Goal: Information Seeking & Learning: Learn about a topic

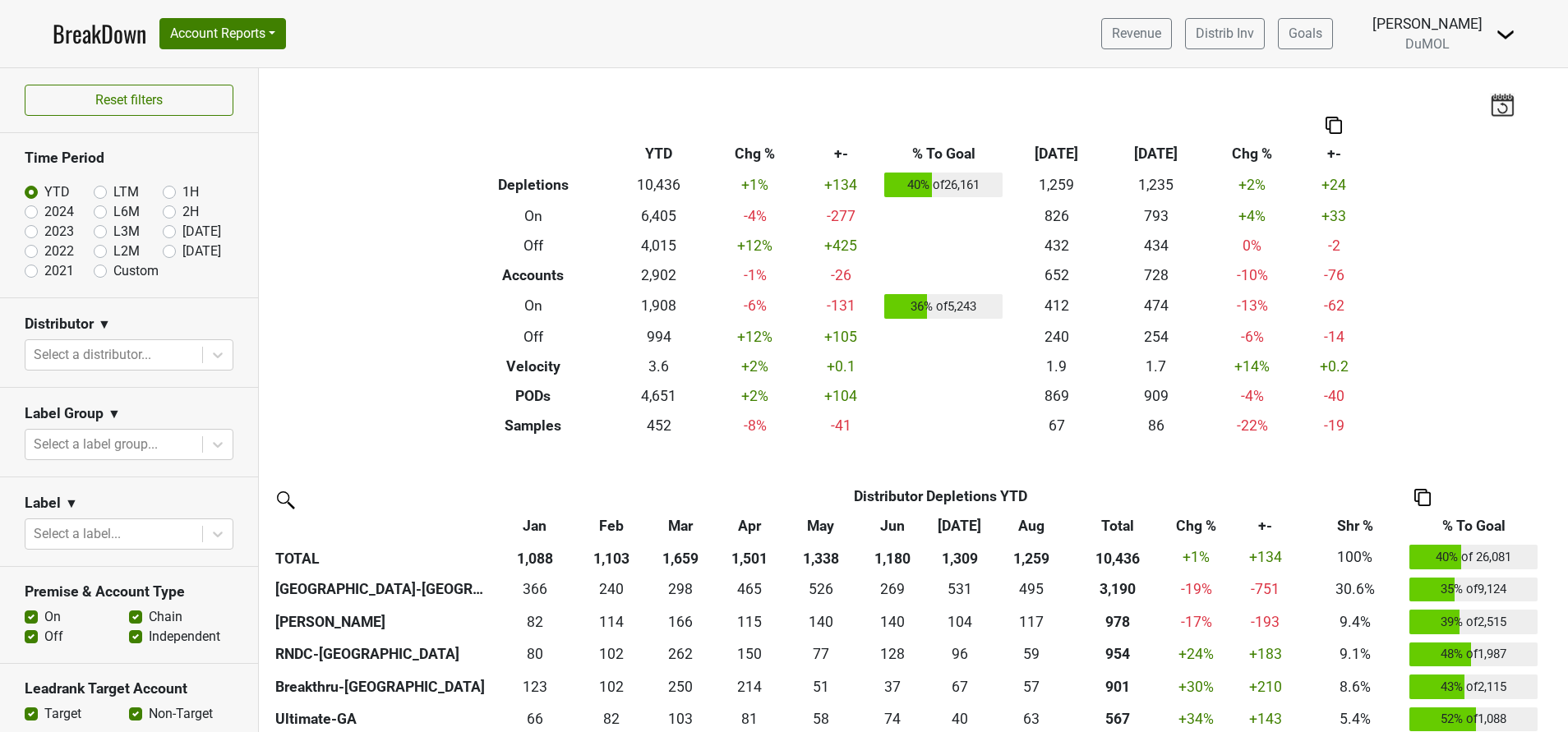
click at [182, 252] on label "[DATE]" at bounding box center [201, 251] width 39 height 19
click at [163, 252] on input "[DATE]" at bounding box center [195, 250] width 65 height 17
radio input "true"
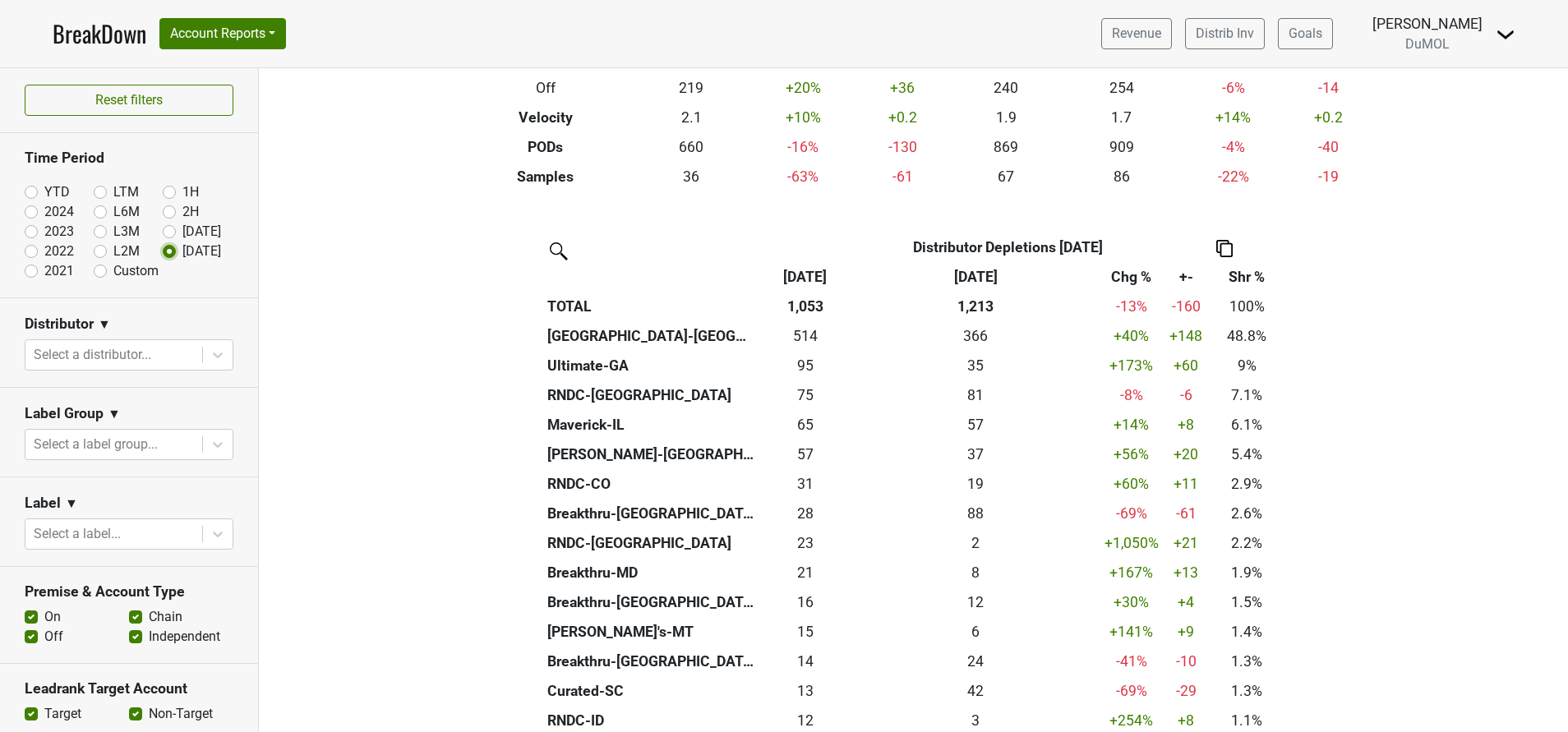
scroll to position [244, 0]
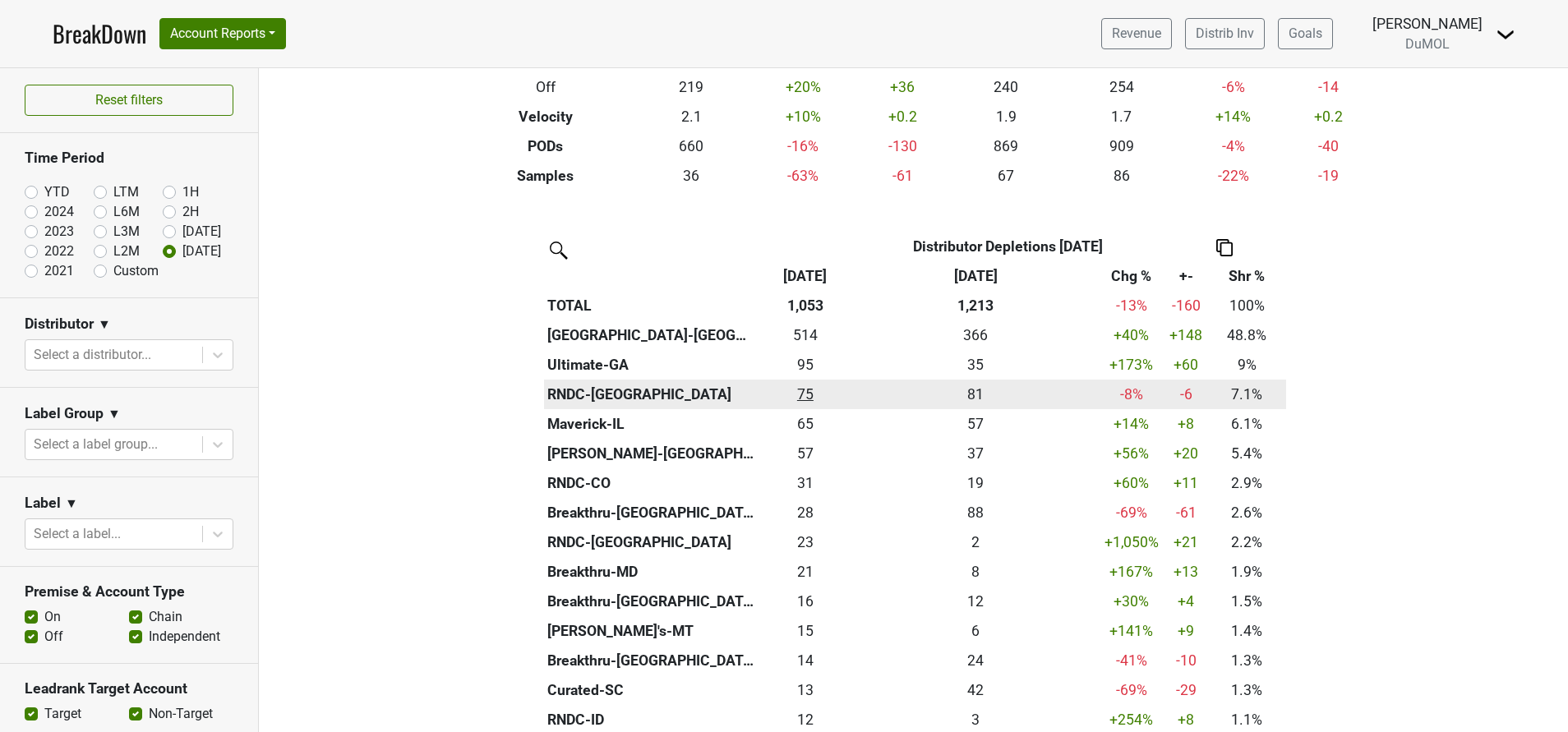
click at [792, 395] on div "74.835 75" at bounding box center [806, 394] width 86 height 21
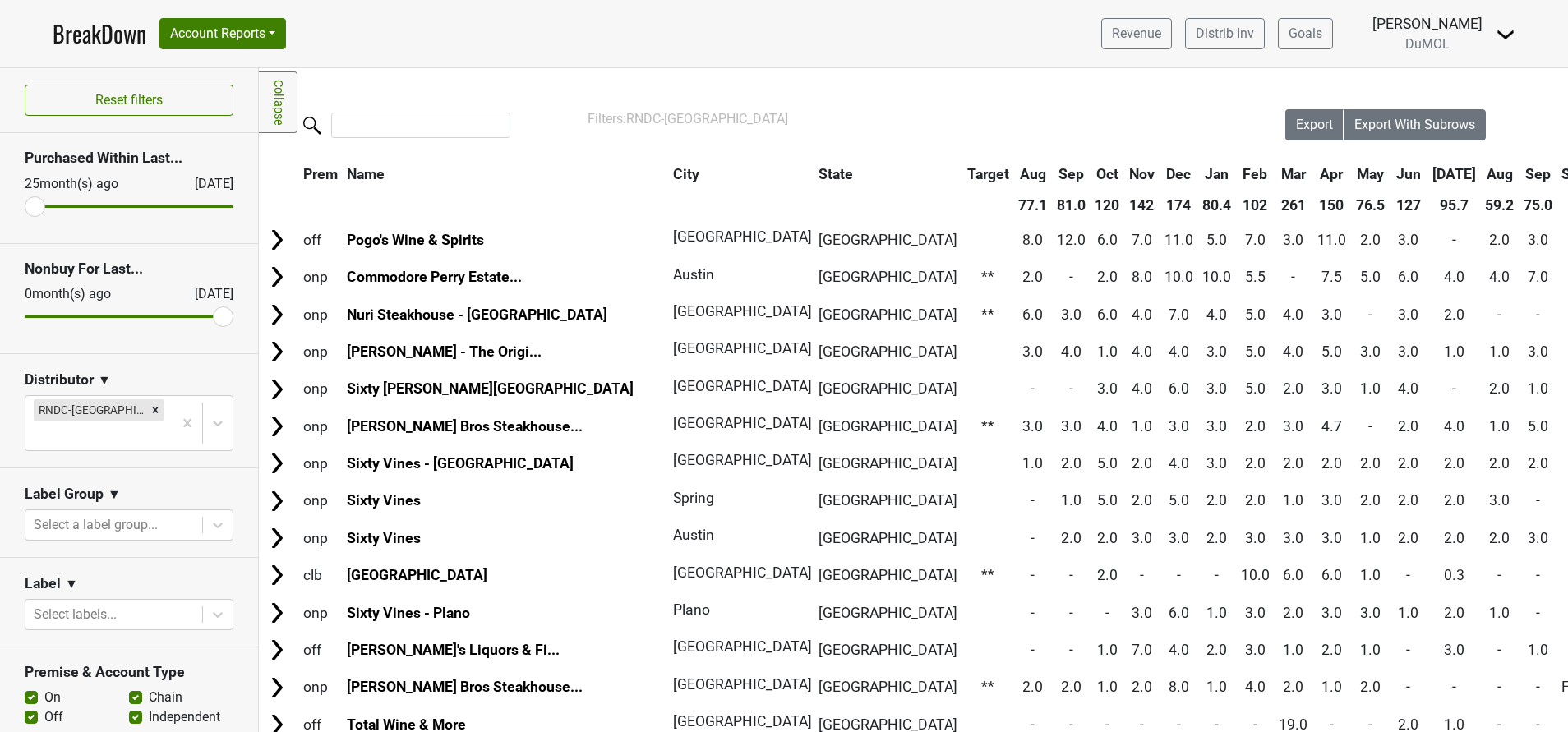
click at [1519, 177] on th "Sep" at bounding box center [1538, 174] width 37 height 29
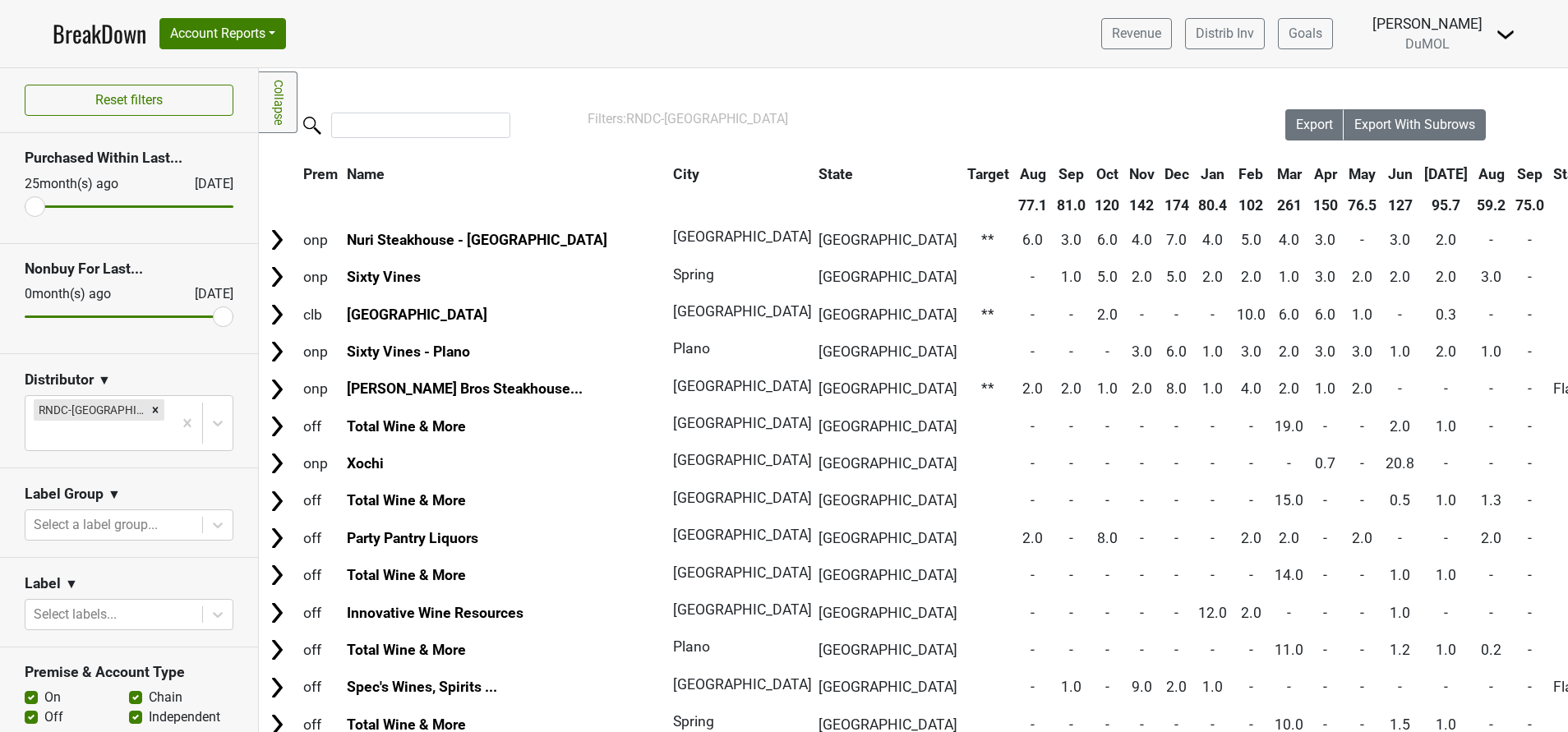
click at [1511, 177] on th "Sep" at bounding box center [1529, 174] width 37 height 29
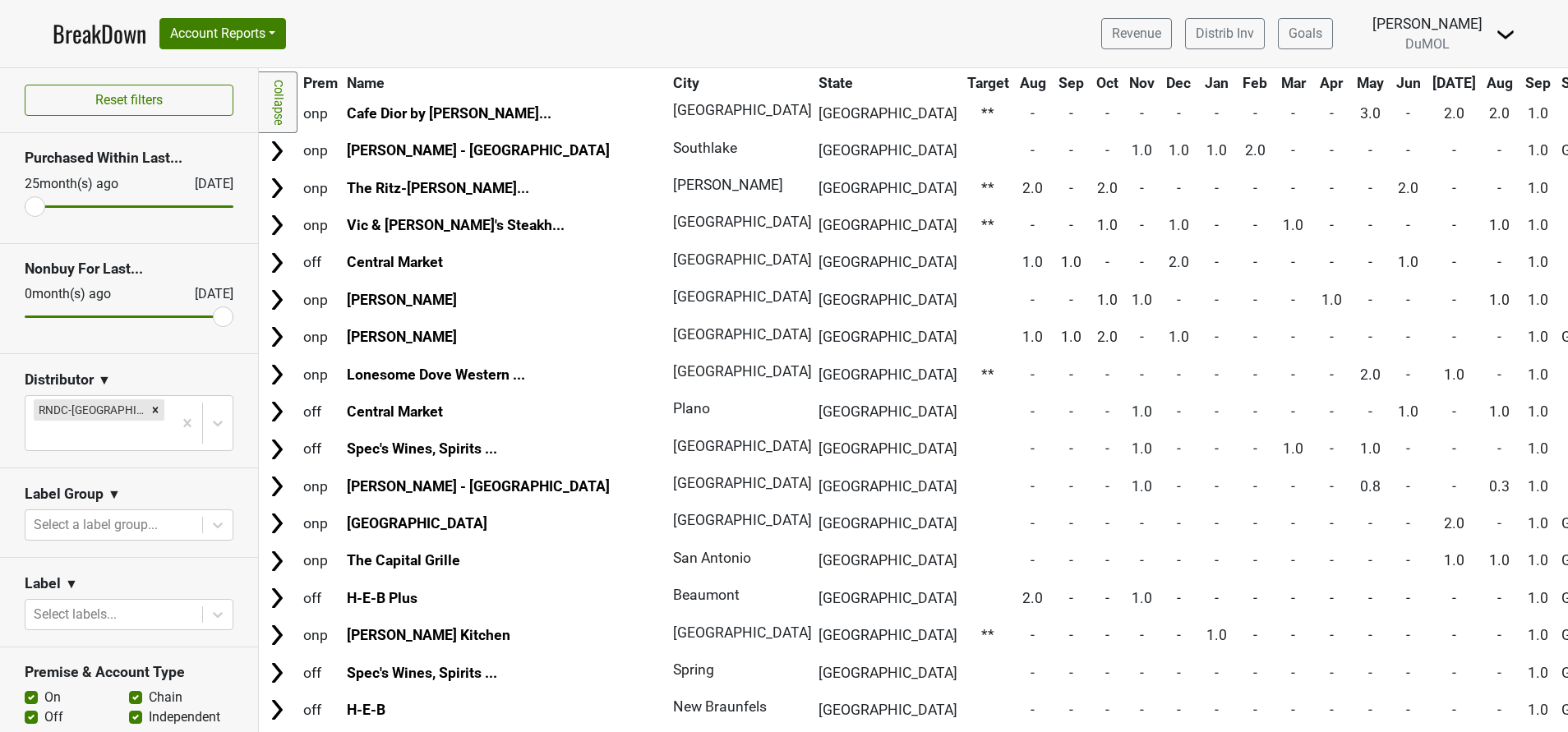
scroll to position [821, 0]
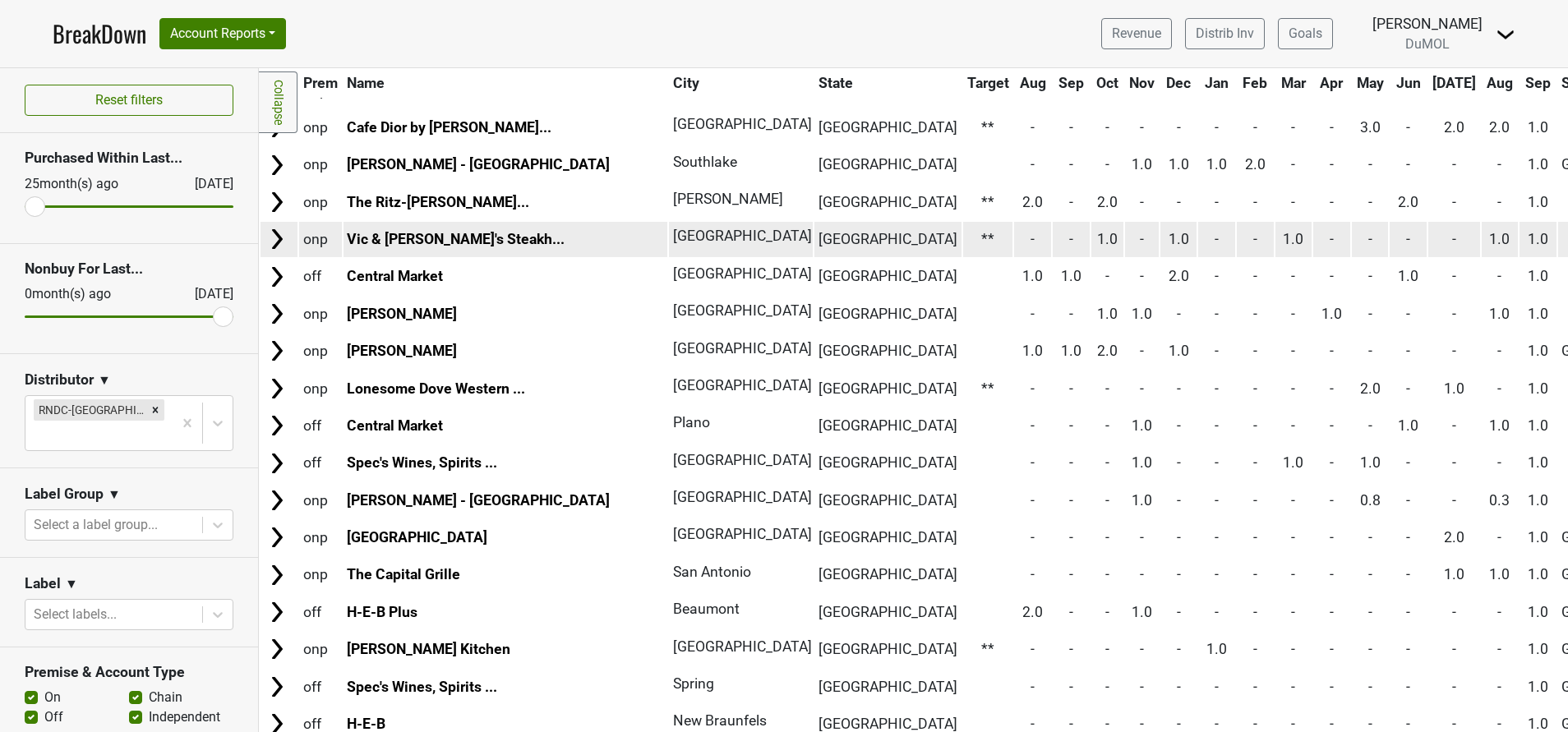
click at [267, 251] on img at bounding box center [277, 239] width 25 height 25
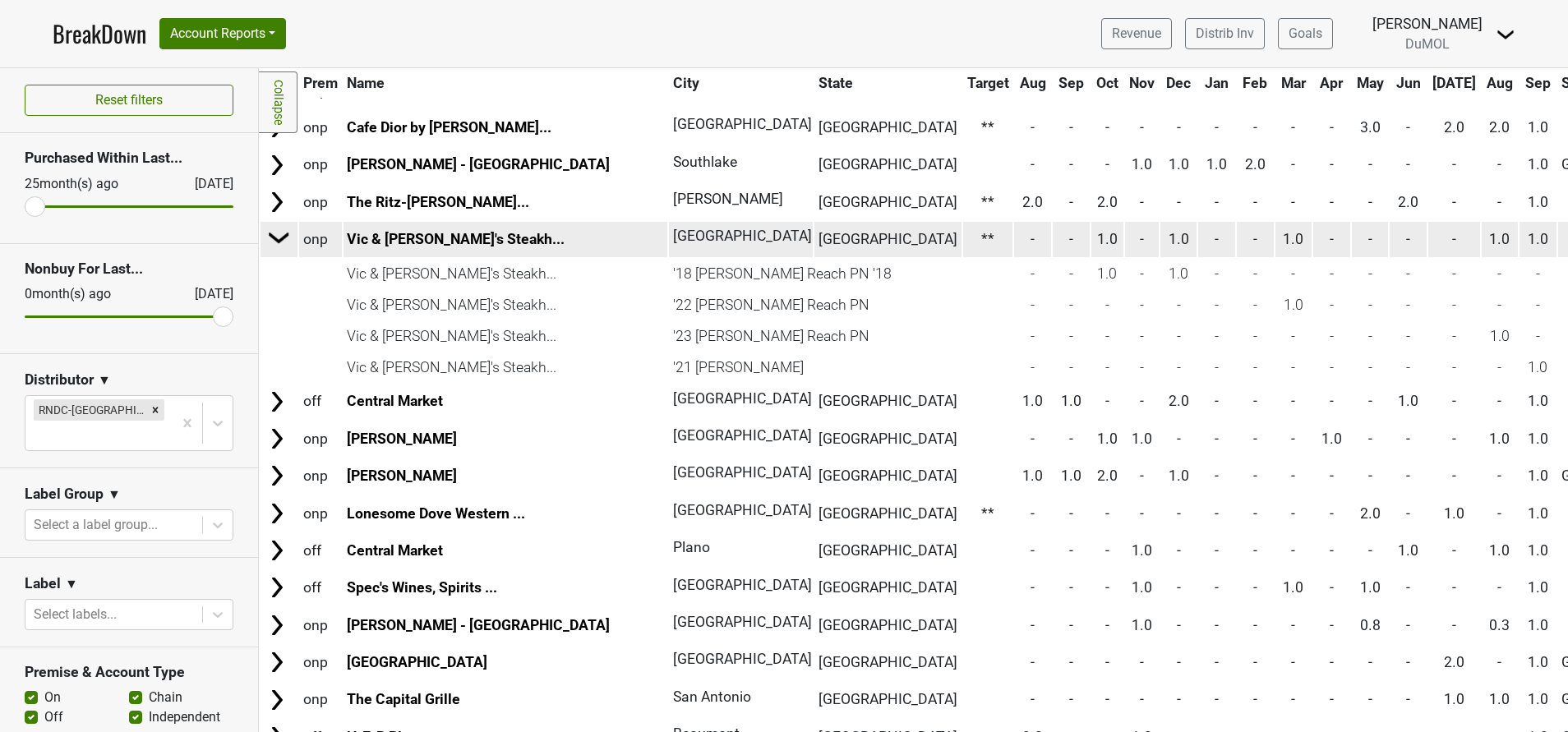
click at [267, 251] on td at bounding box center [279, 239] width 35 height 37
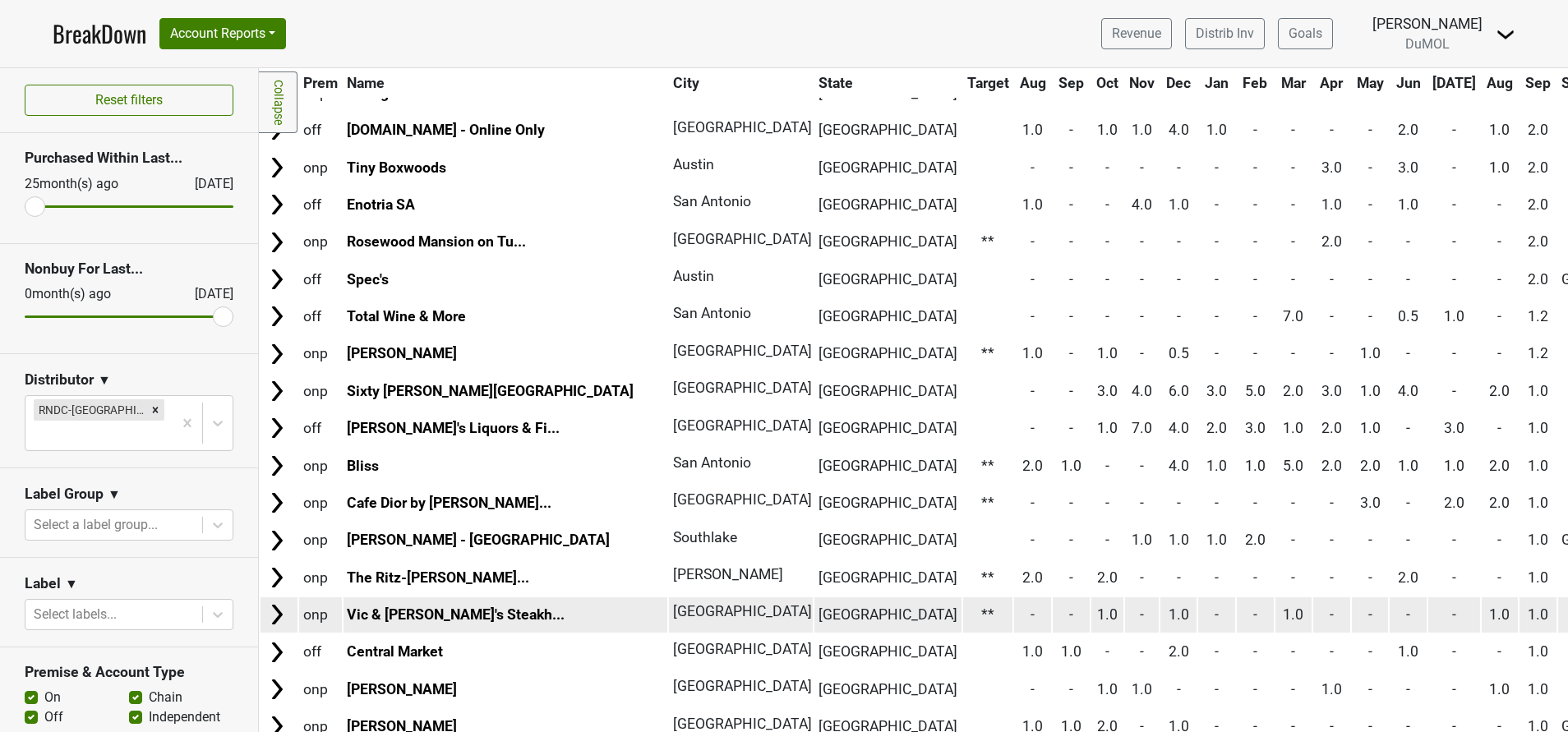
scroll to position [424, 0]
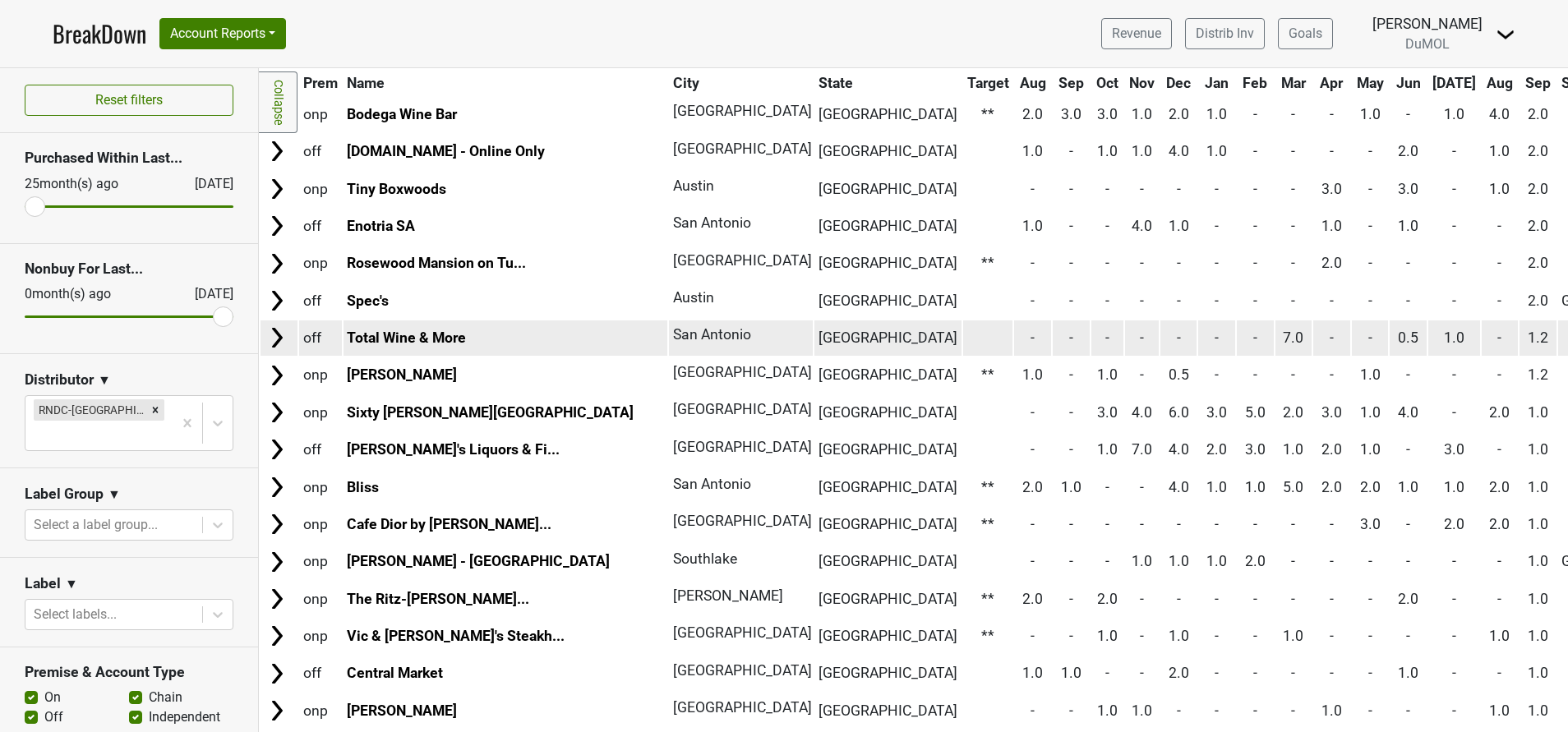
click at [278, 348] on img at bounding box center [277, 337] width 25 height 25
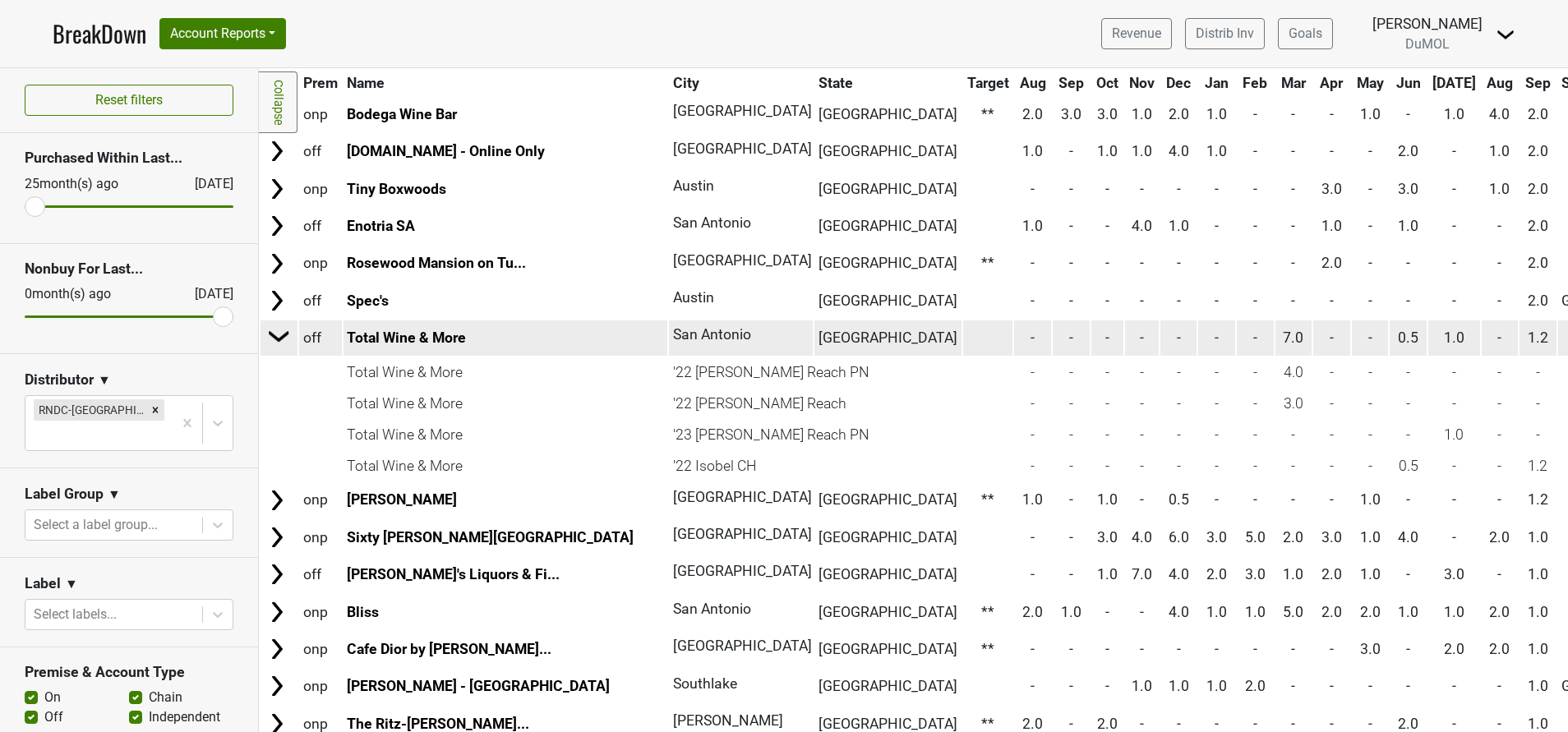
click at [278, 348] on img at bounding box center [279, 336] width 25 height 25
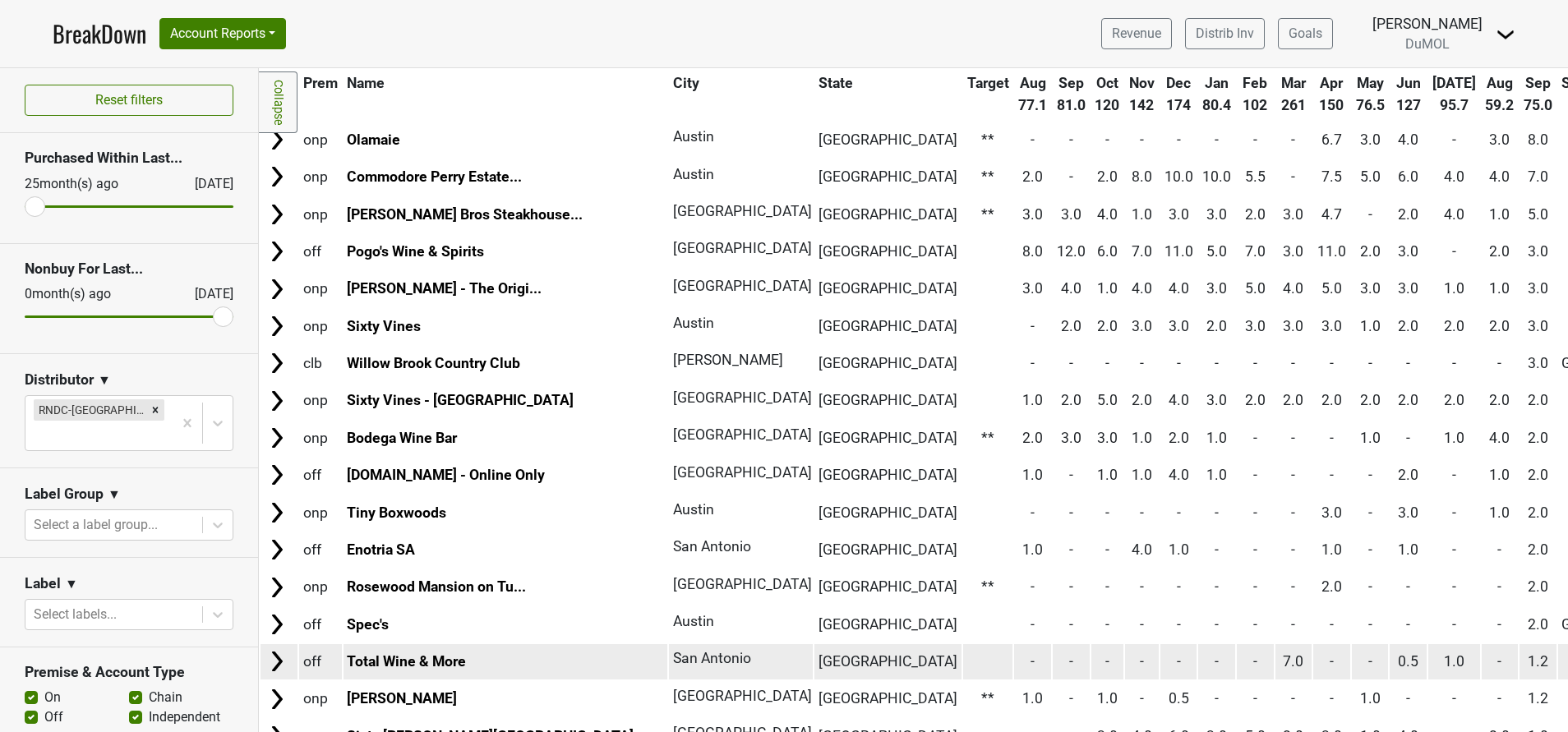
scroll to position [0, 0]
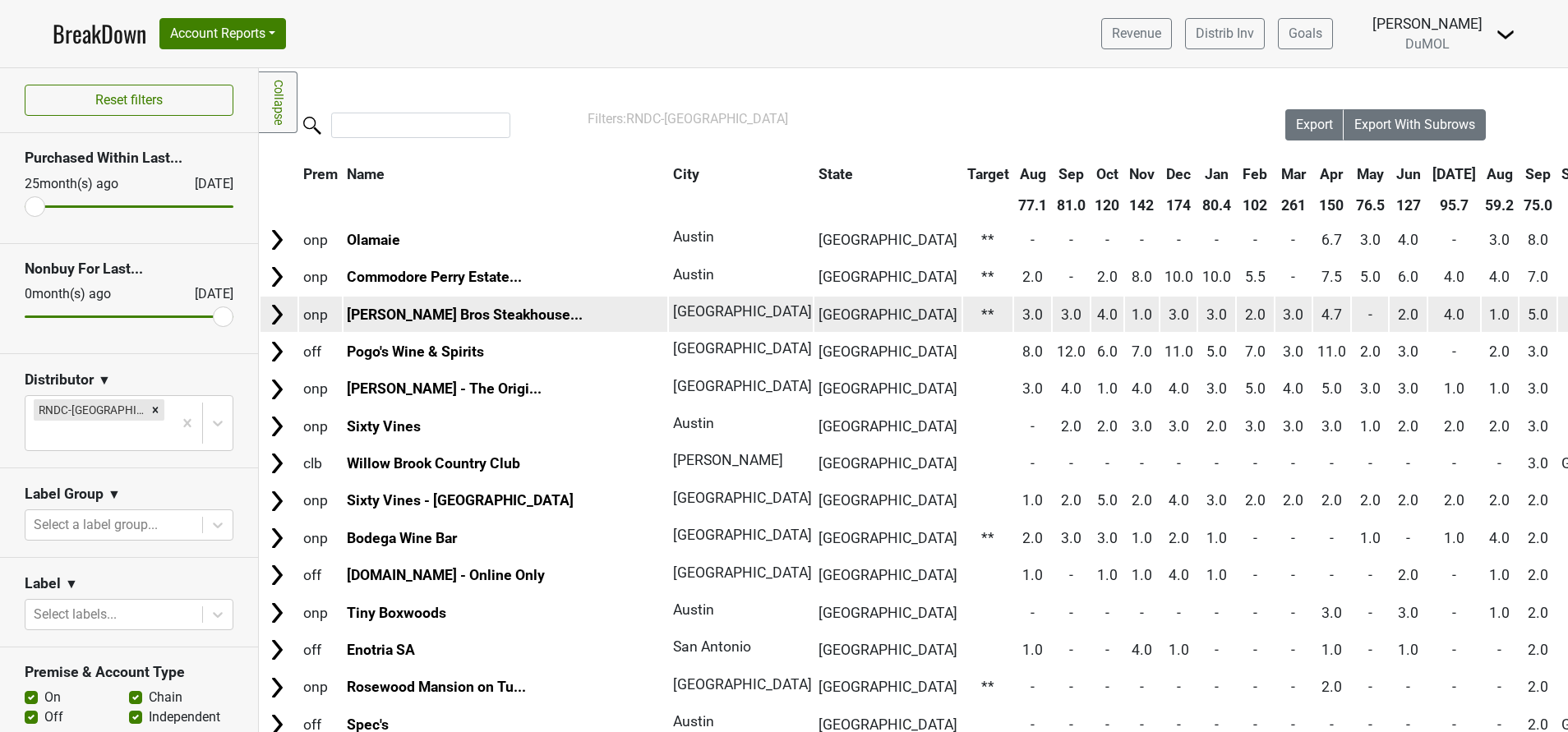
click at [274, 321] on img at bounding box center [277, 315] width 25 height 25
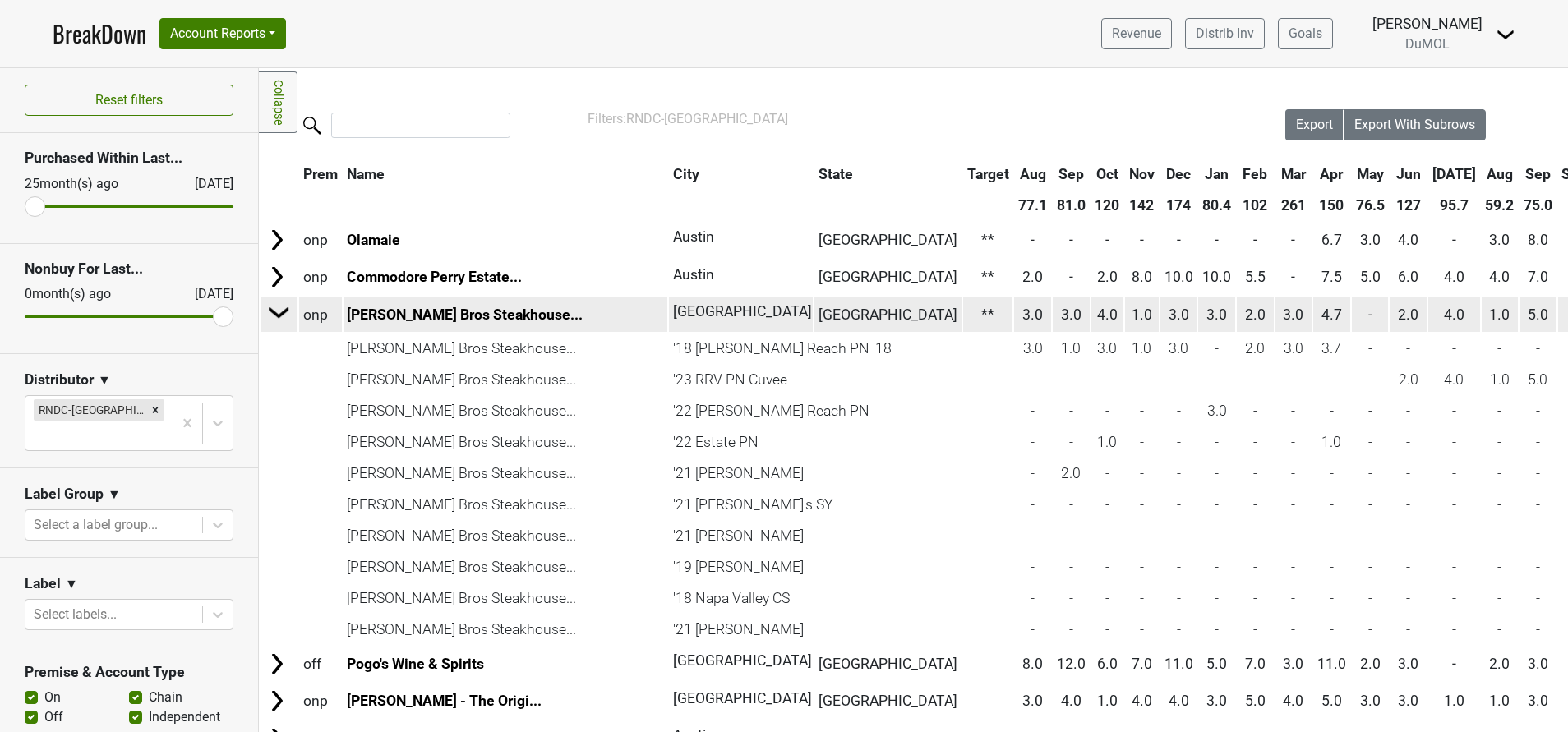
click at [274, 321] on img at bounding box center [279, 312] width 25 height 25
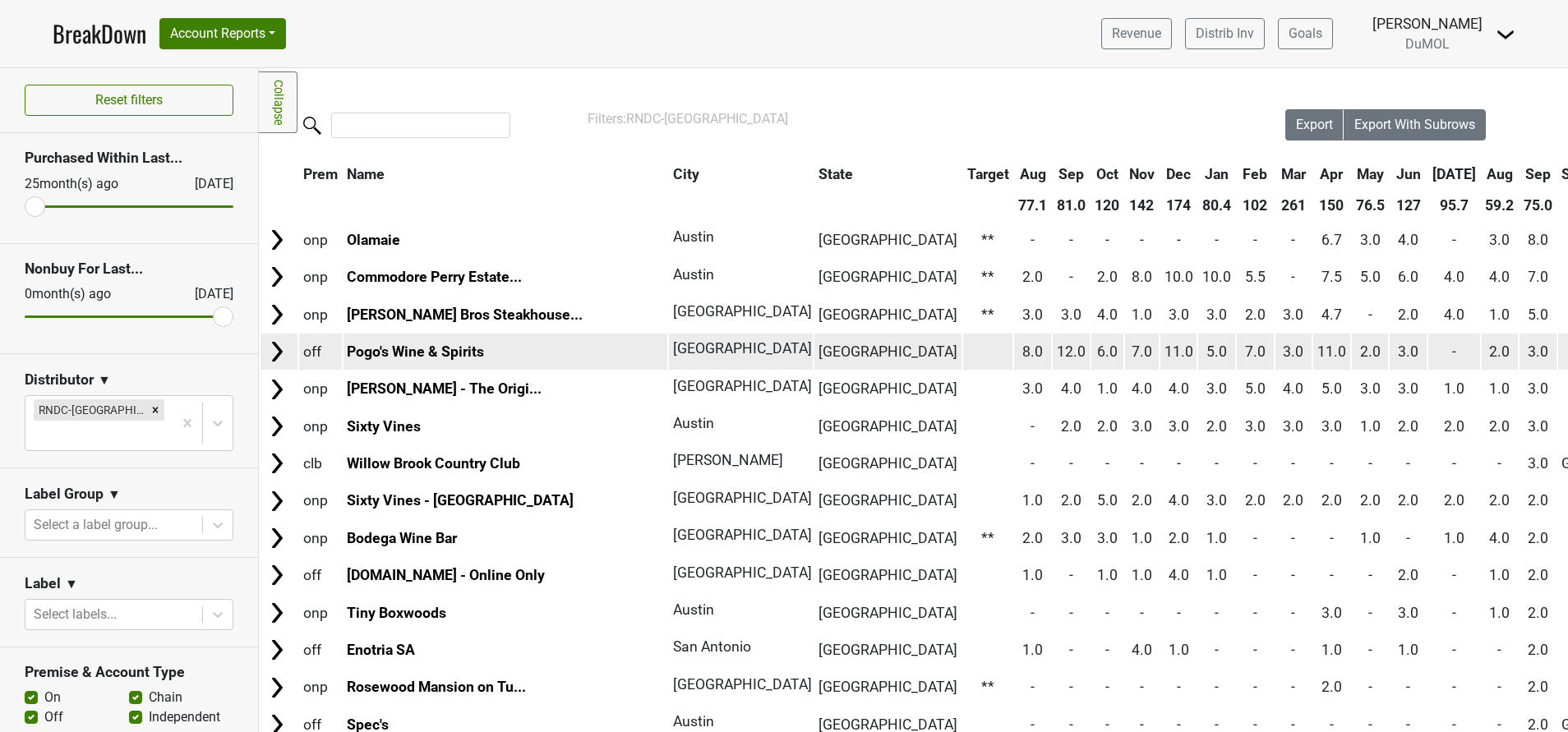
click at [272, 353] on img at bounding box center [277, 351] width 25 height 25
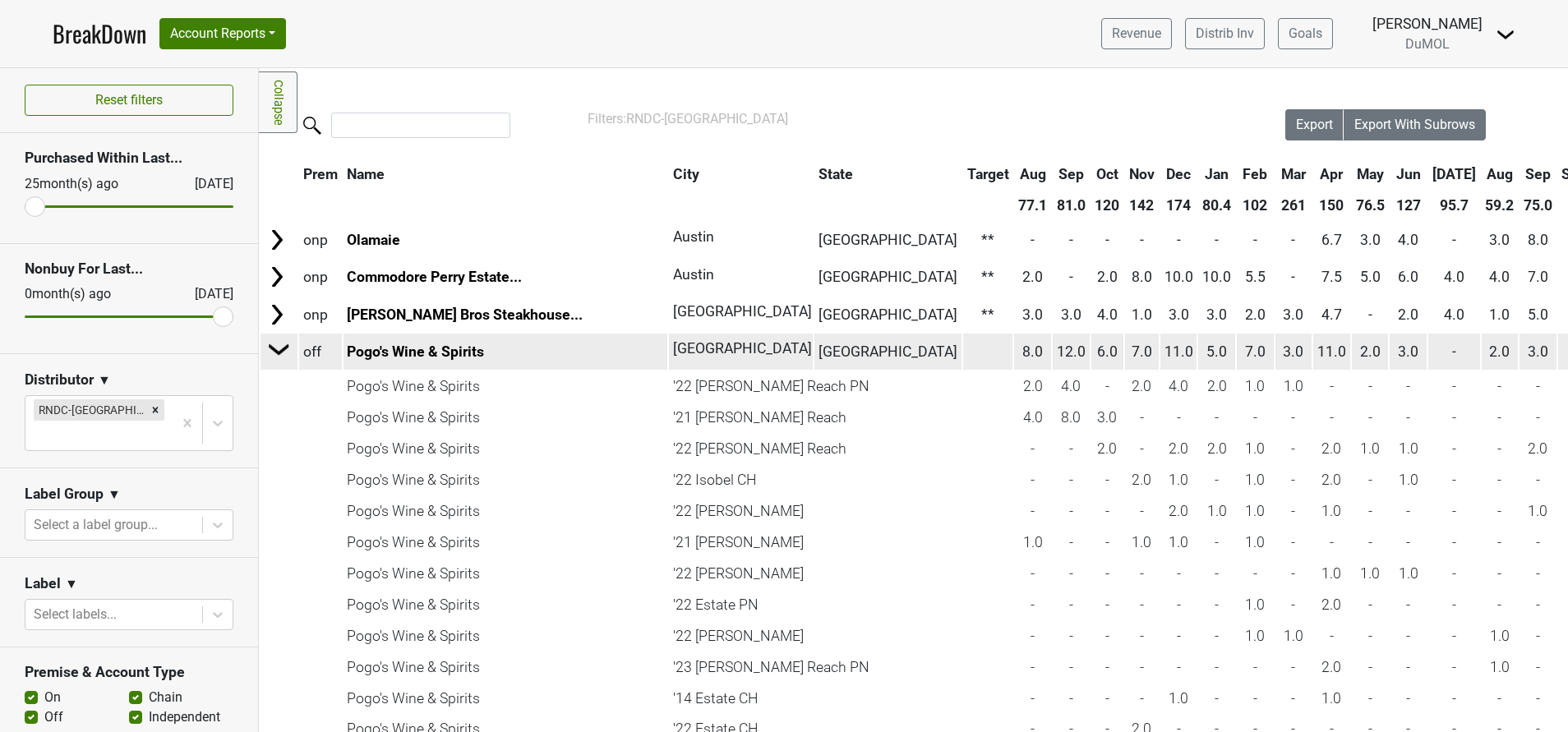
click at [272, 353] on img at bounding box center [279, 349] width 25 height 25
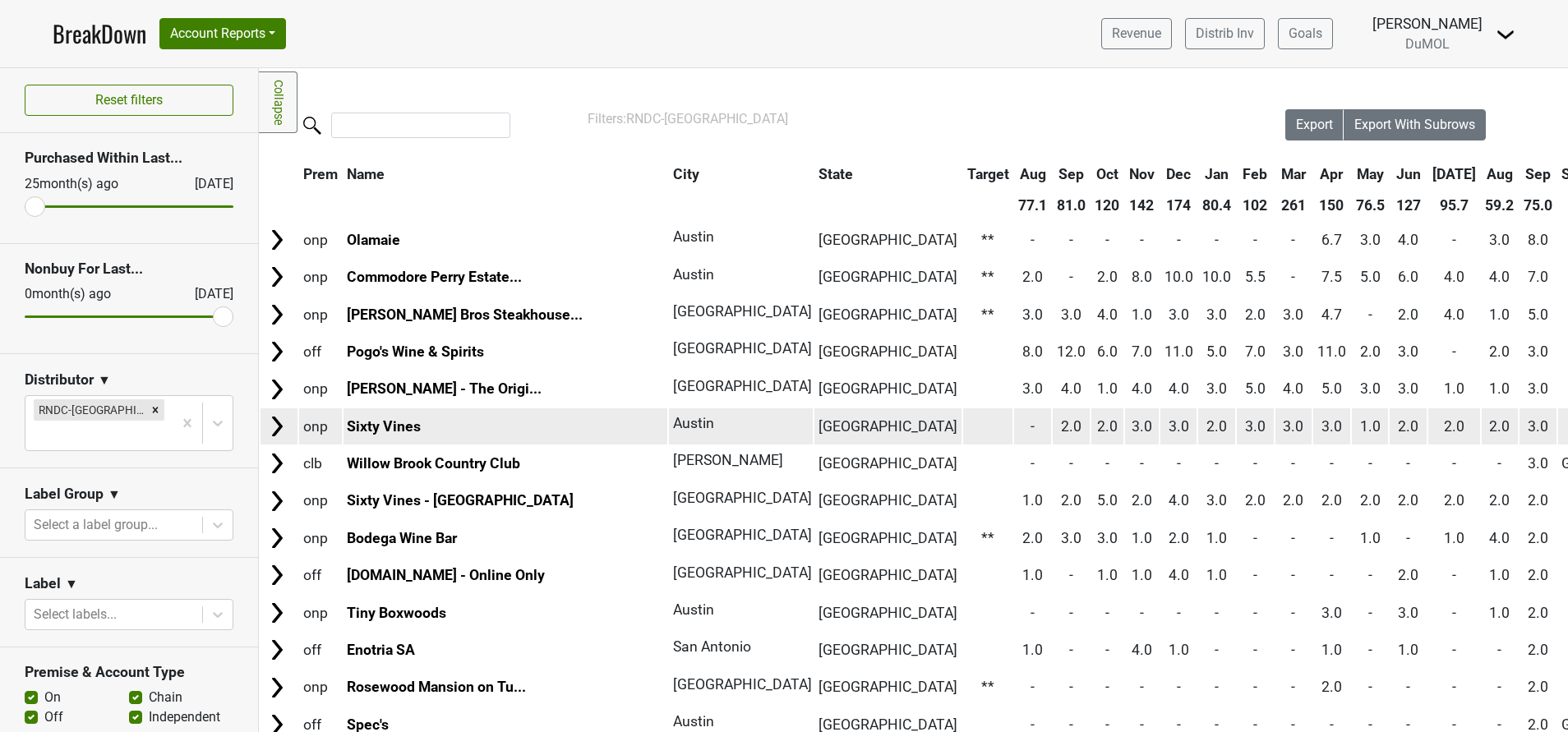
scroll to position [65, 0]
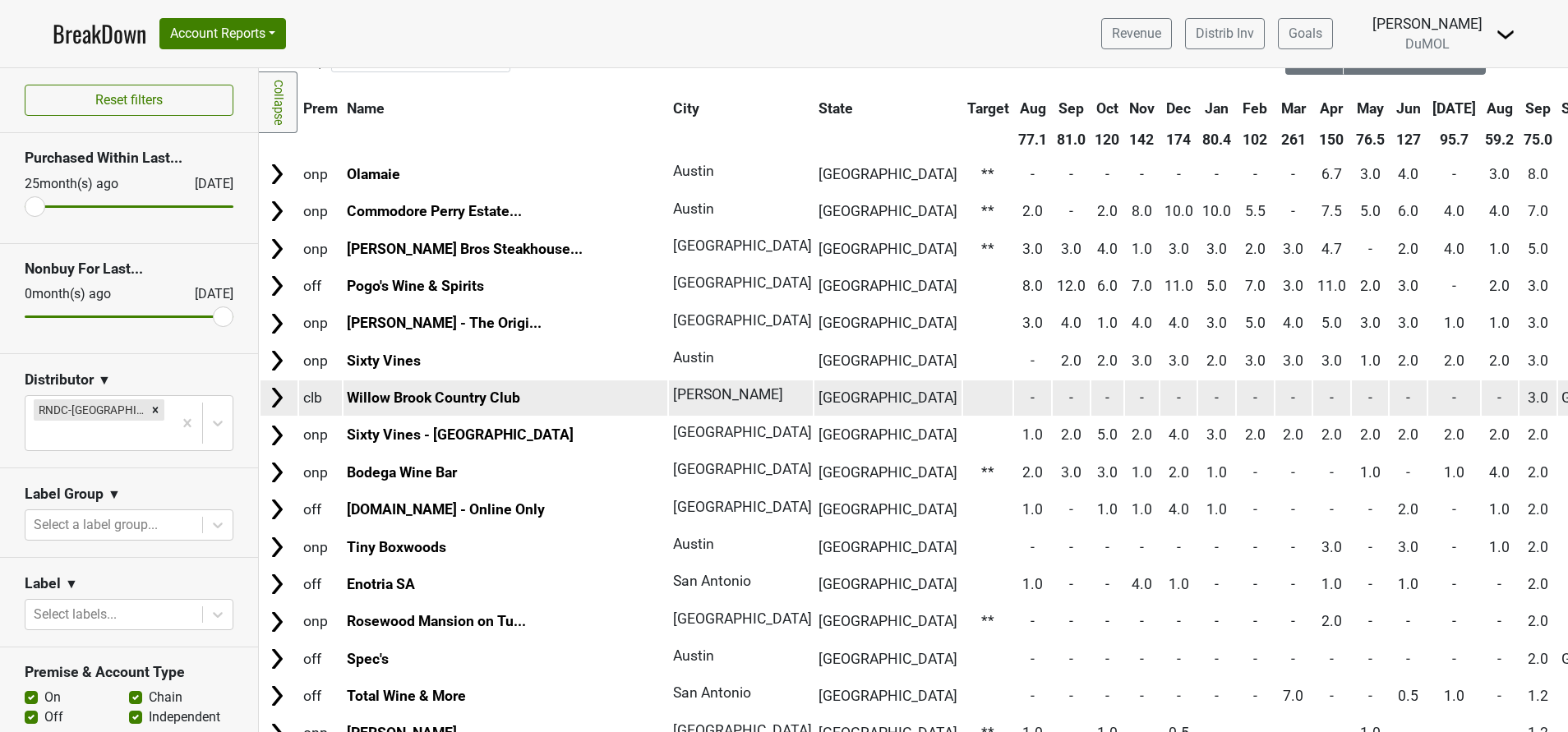
click at [274, 406] on img at bounding box center [277, 397] width 25 height 25
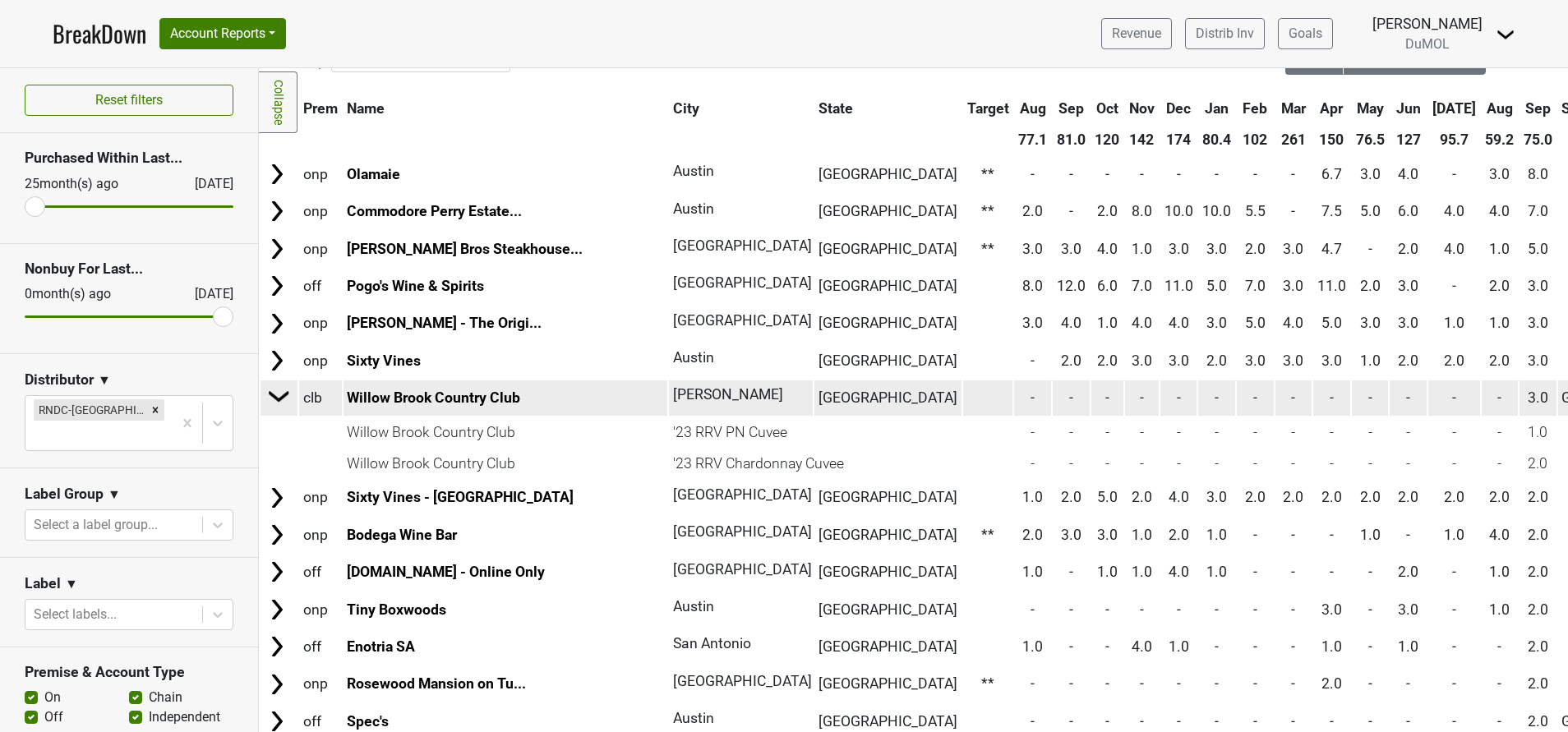
click at [280, 395] on img at bounding box center [279, 395] width 25 height 25
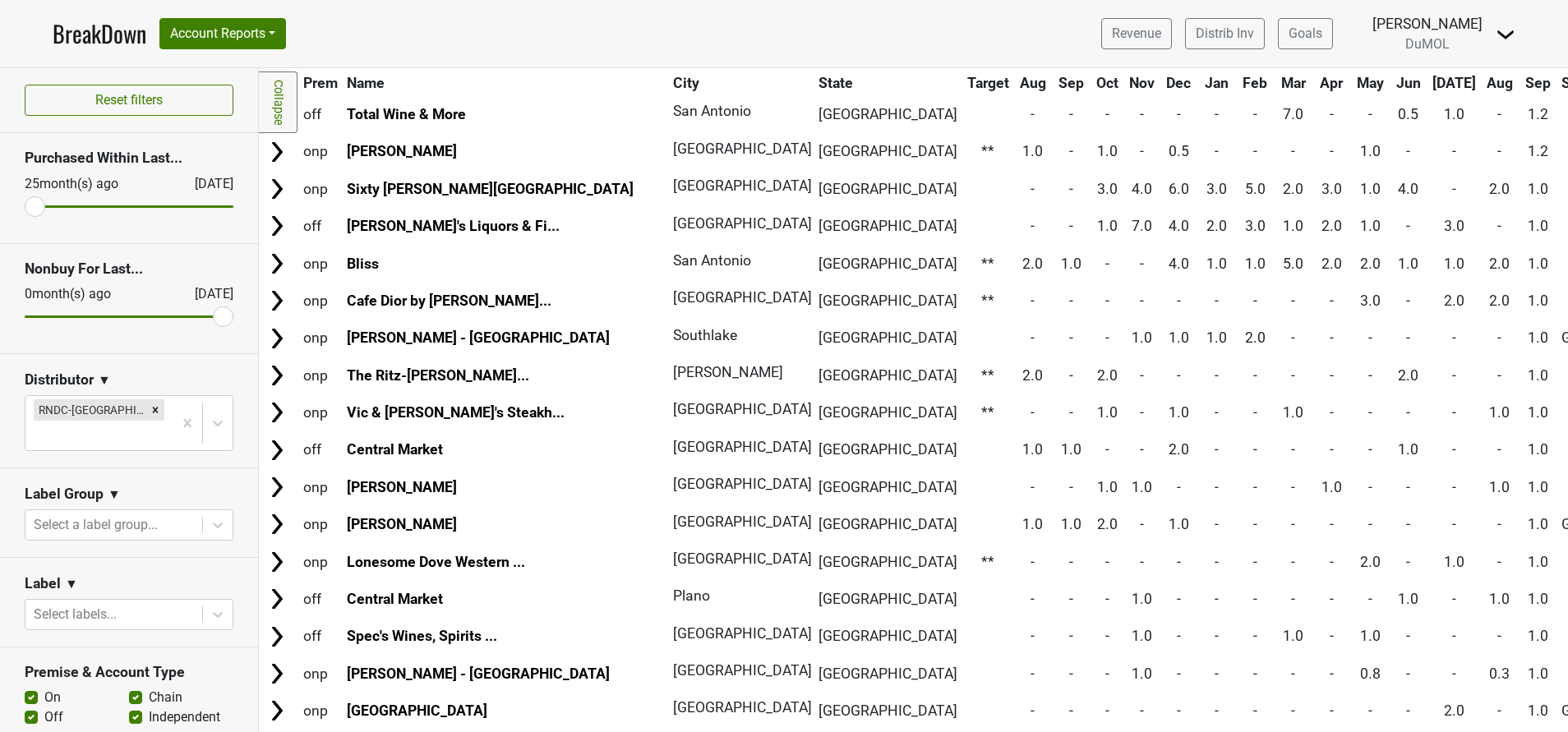
scroll to position [650, 0]
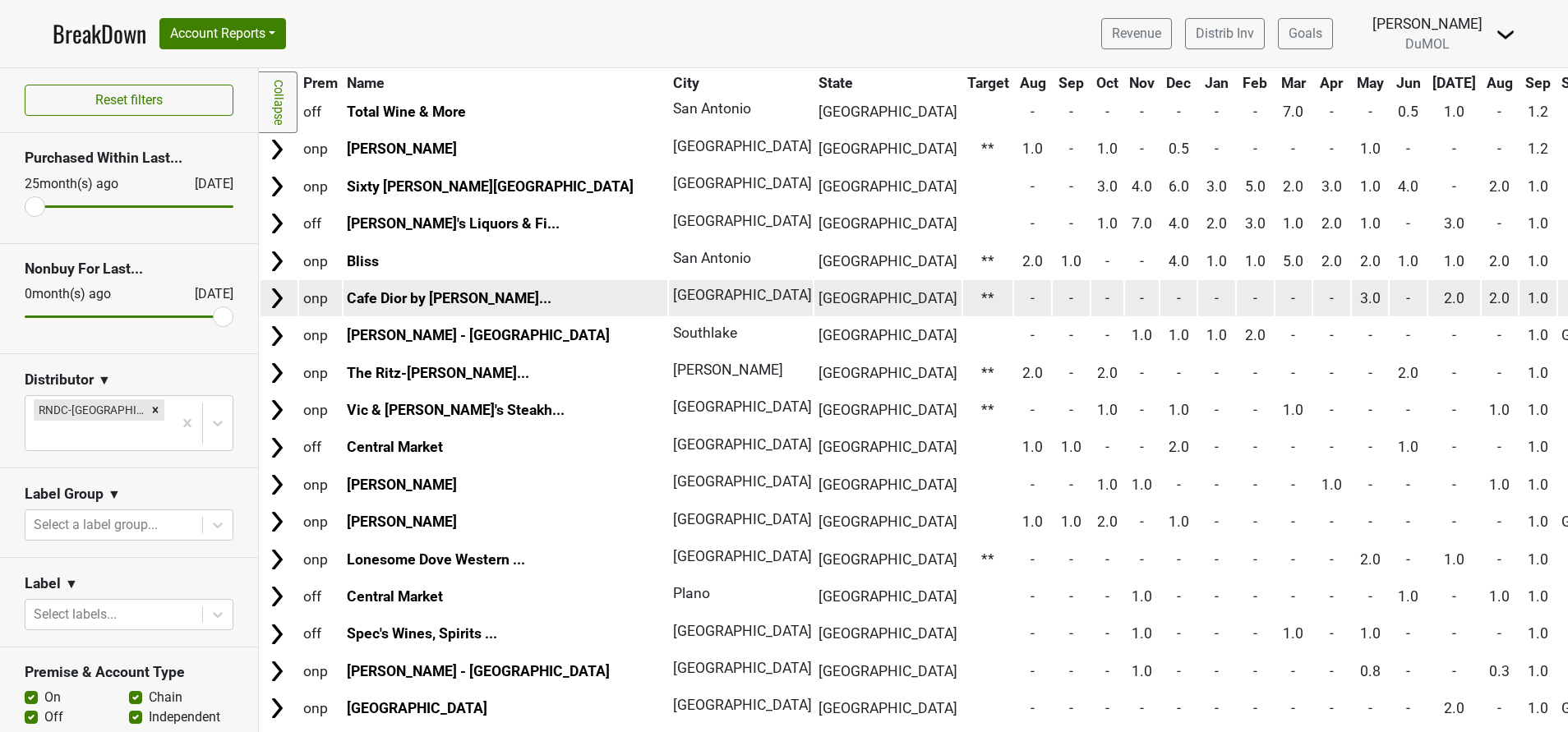
click at [277, 299] on img at bounding box center [277, 298] width 25 height 25
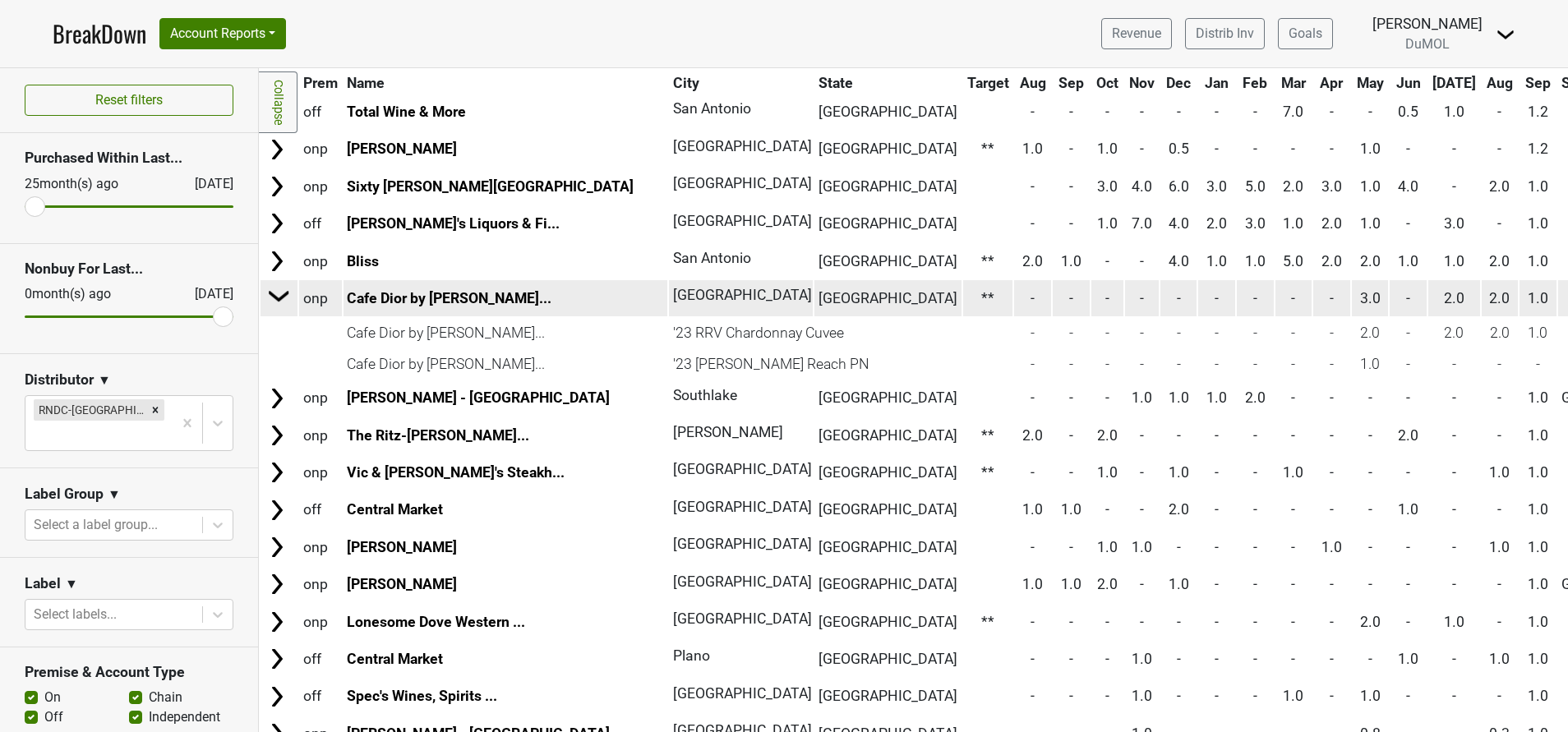
click at [277, 299] on img at bounding box center [279, 295] width 25 height 25
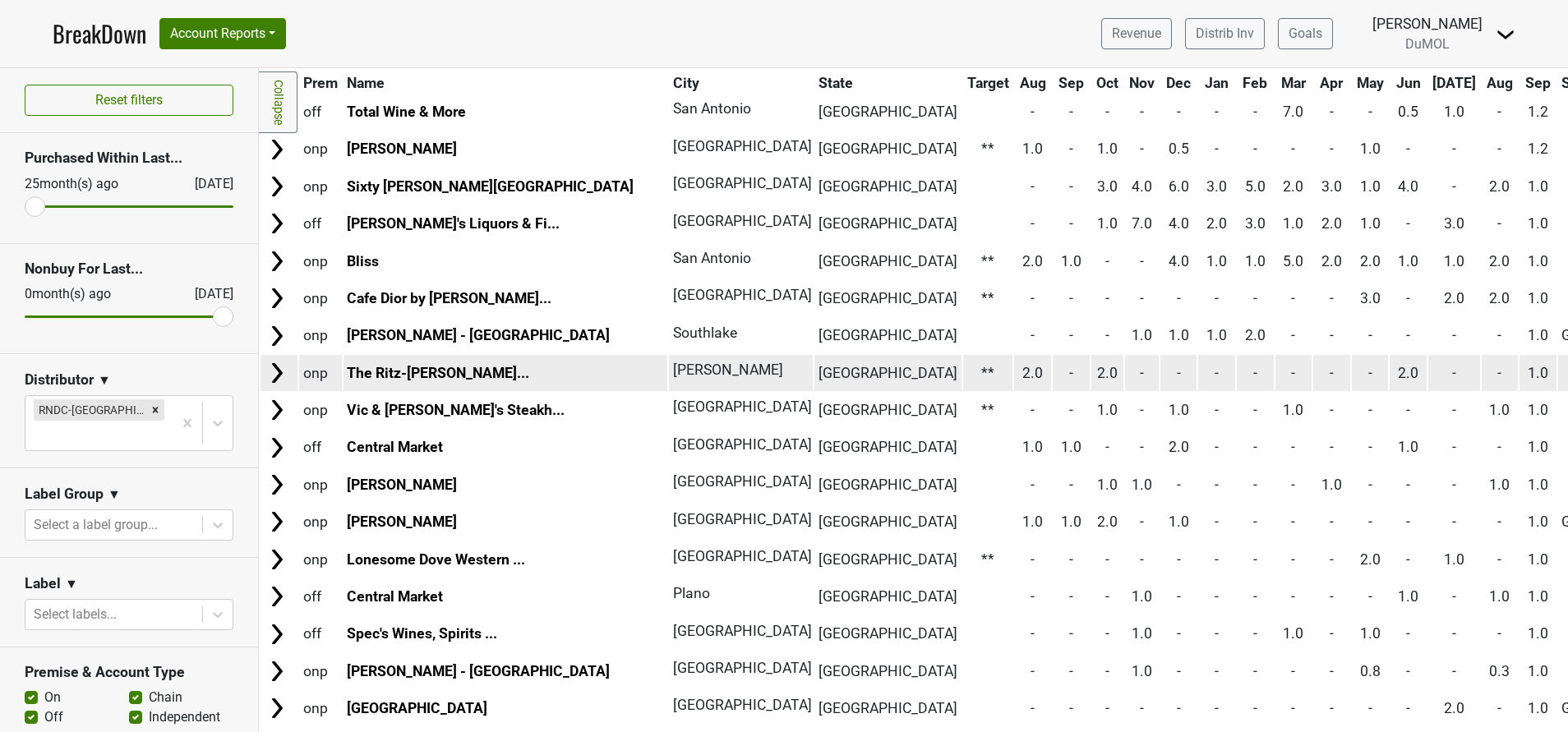
click at [278, 371] on img at bounding box center [277, 372] width 25 height 25
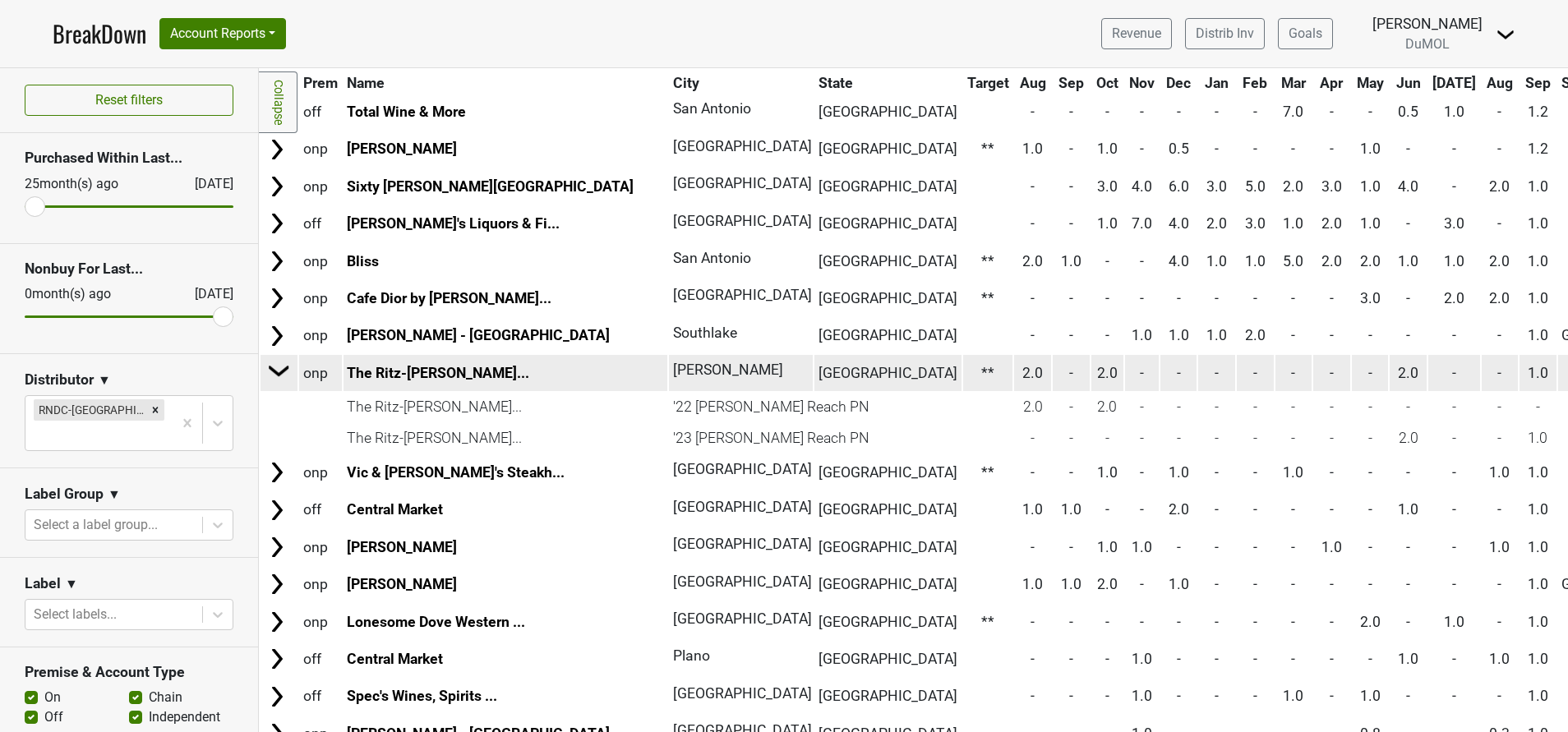
click at [278, 371] on img at bounding box center [279, 371] width 25 height 25
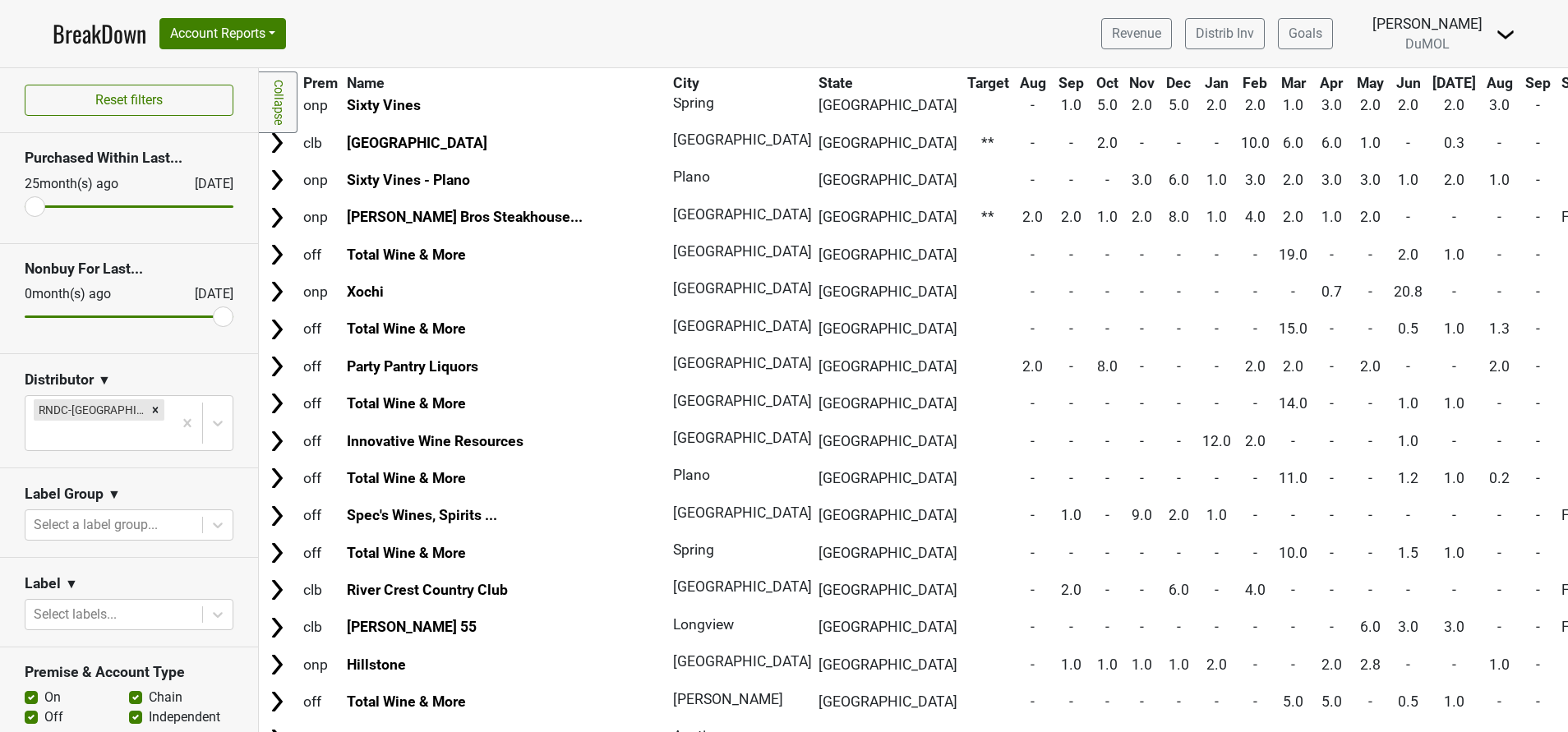
scroll to position [1962, 0]
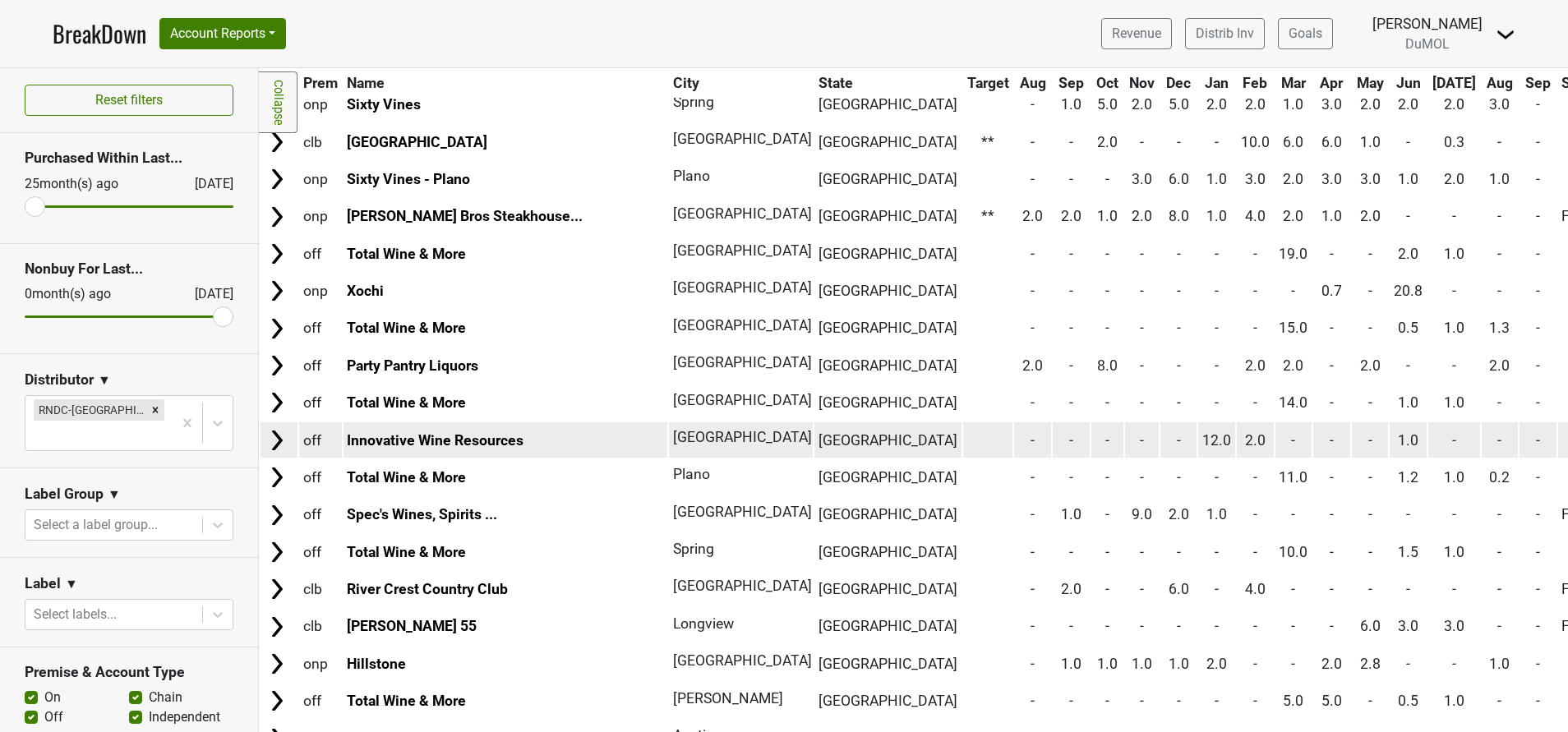
click at [274, 438] on img at bounding box center [277, 440] width 25 height 25
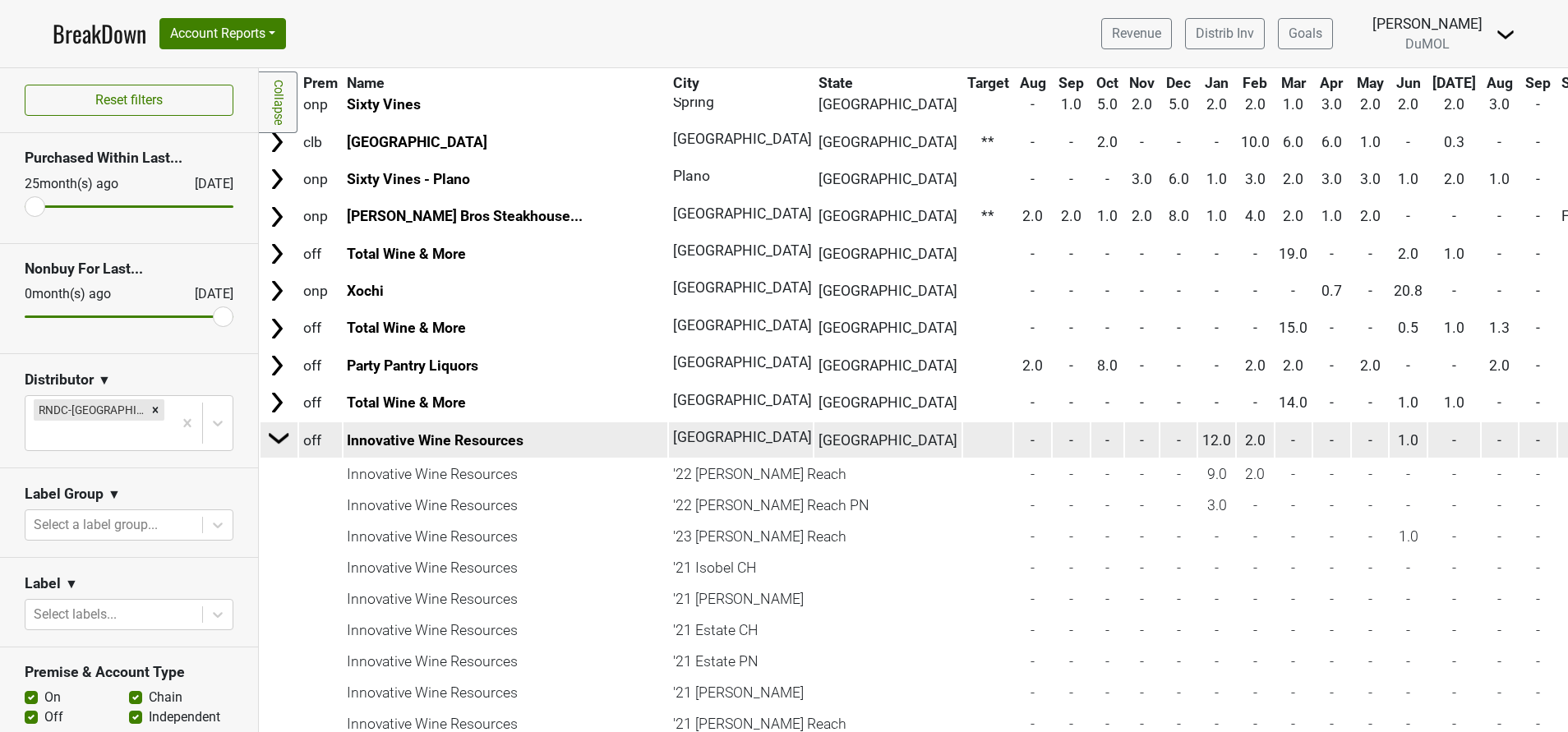
scroll to position [2118, 0]
